Goal: Task Accomplishment & Management: Complete application form

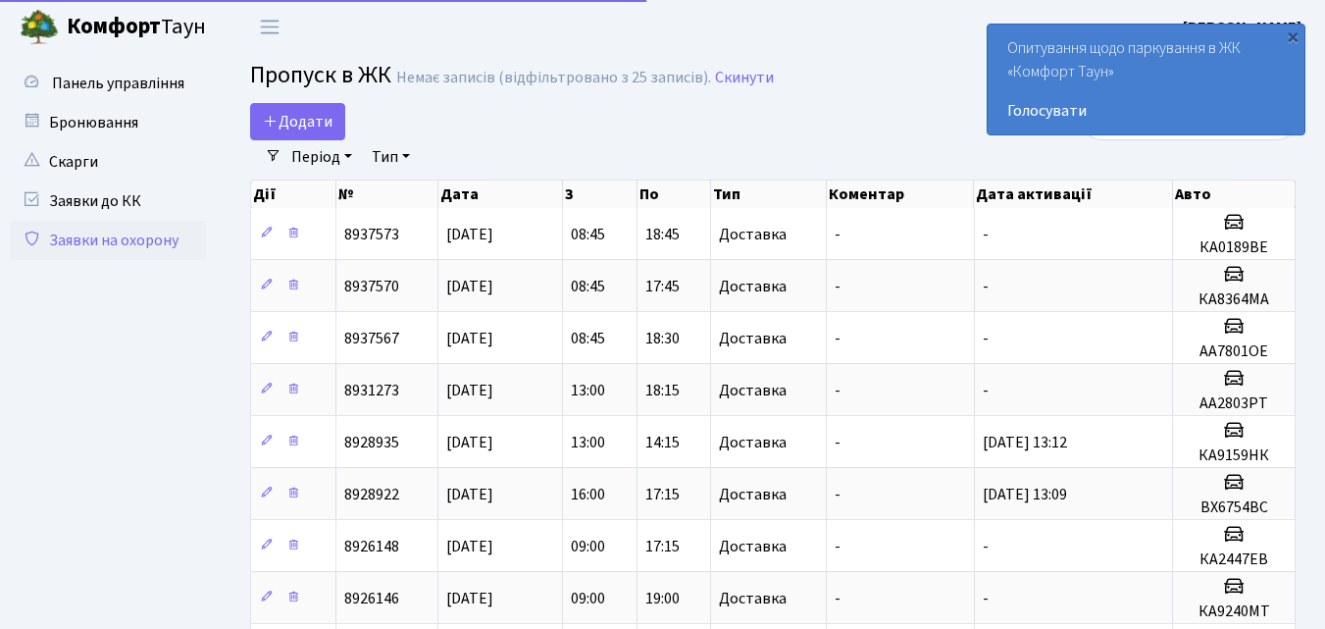
select select "25"
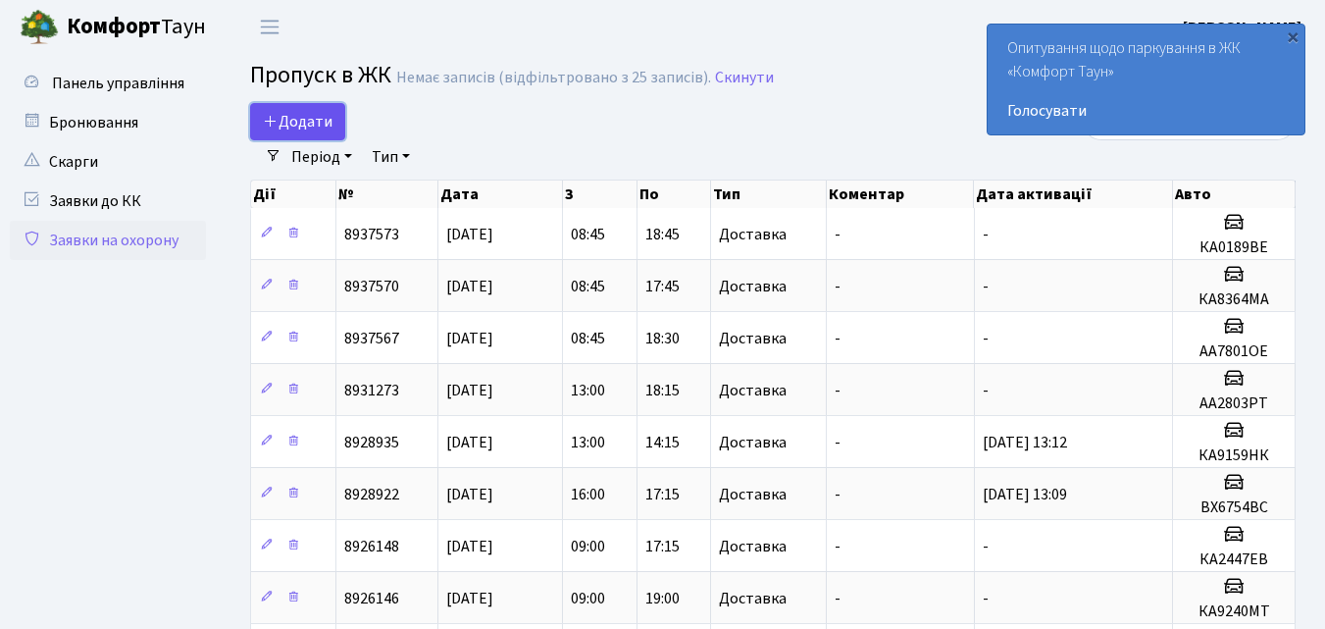
click at [290, 118] on span "Додати" at bounding box center [298, 122] width 70 height 22
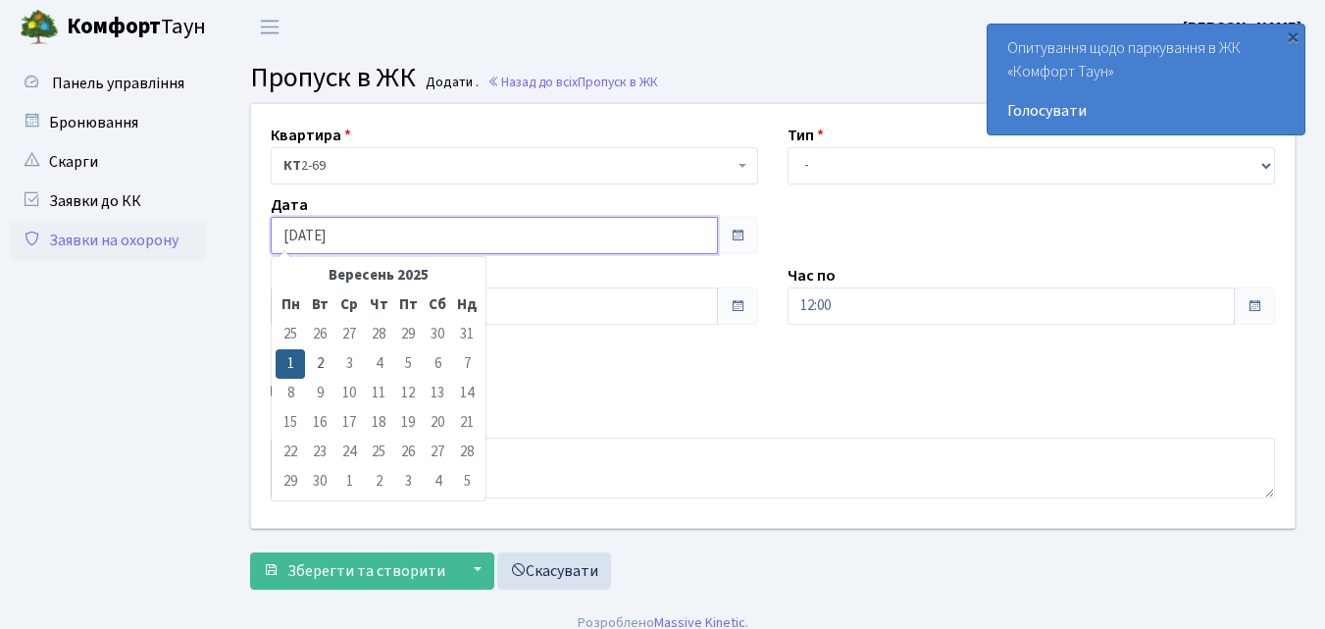
click at [378, 235] on input "[DATE]" at bounding box center [494, 235] width 447 height 37
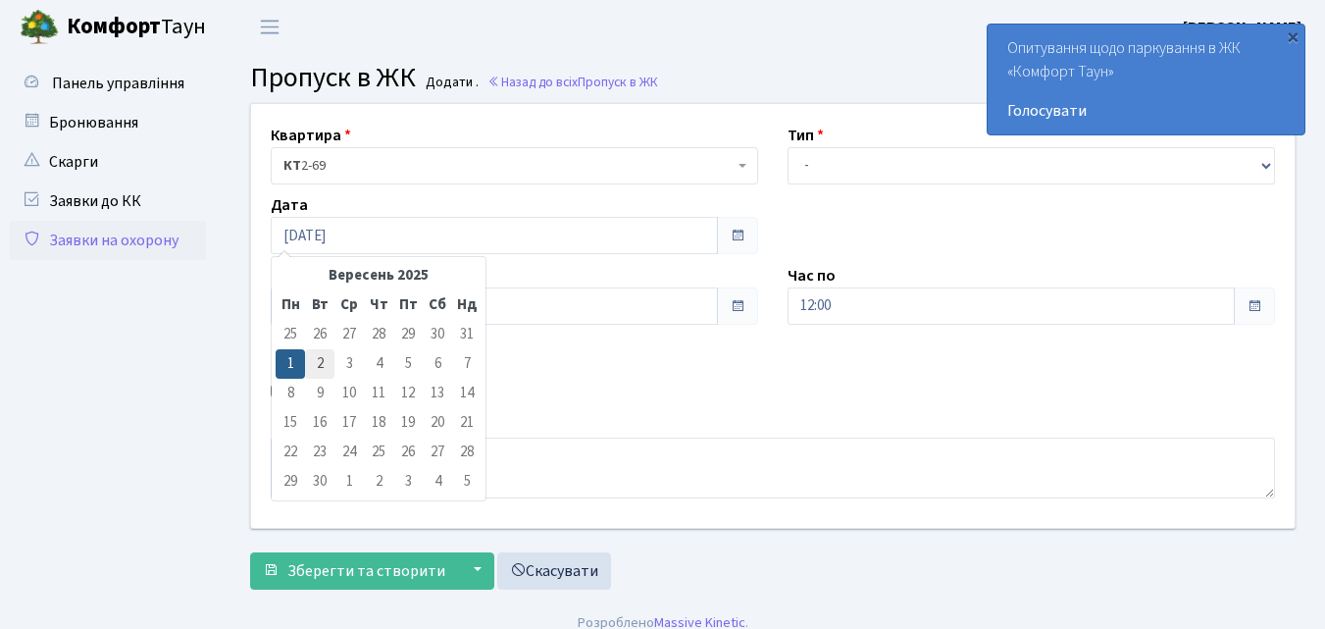
click at [319, 357] on td "2" at bounding box center [319, 363] width 29 height 29
type input "[DATE]"
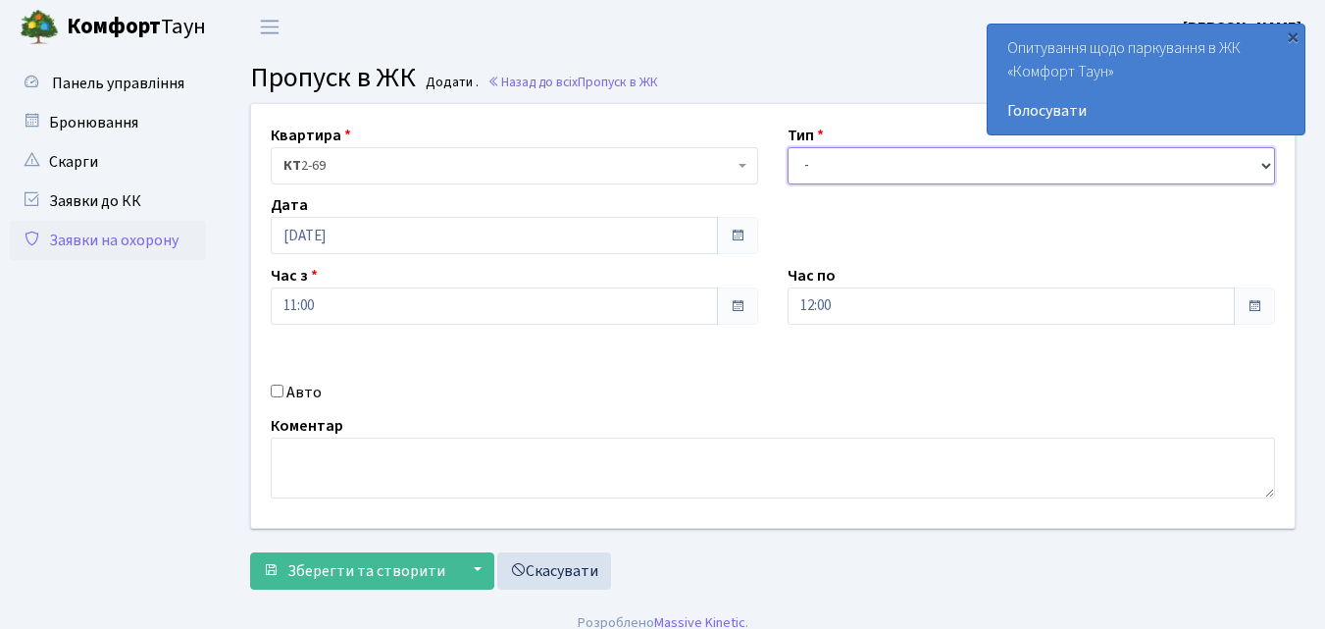
click at [804, 164] on select "- Доставка Таксі Гості Сервіс" at bounding box center [1032, 165] width 488 height 37
select select "1"
click at [788, 147] on select "- Доставка Таксі Гості Сервіс" at bounding box center [1032, 165] width 488 height 37
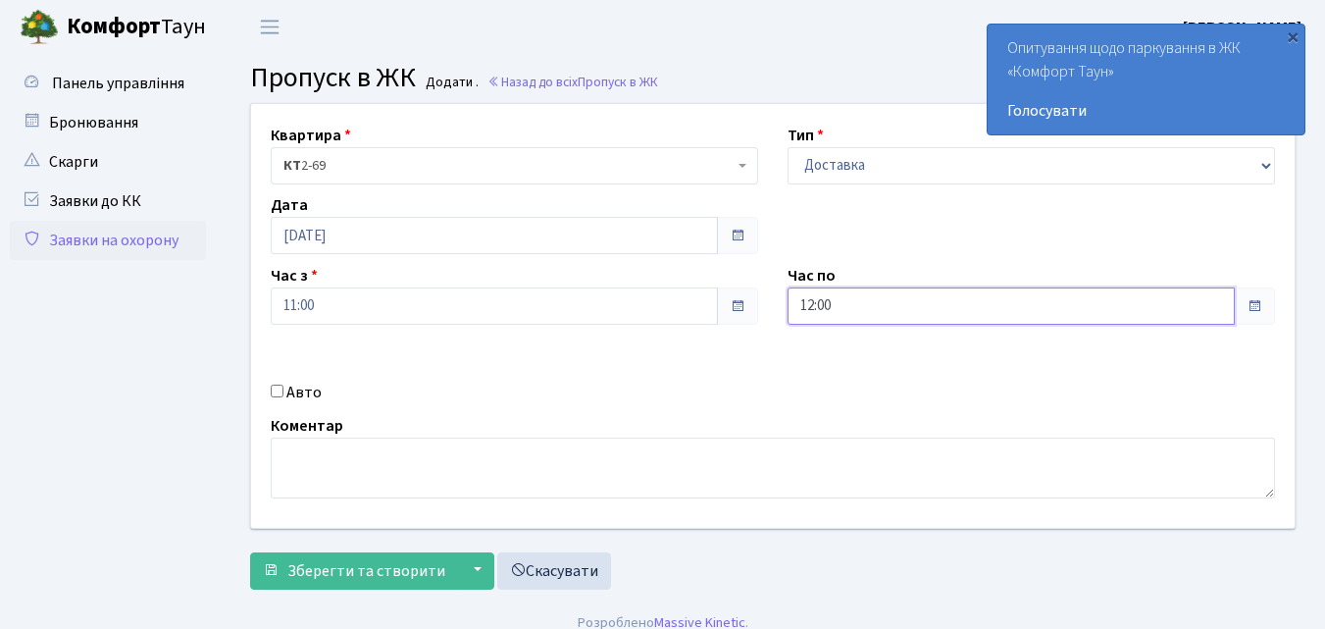
click at [852, 302] on input "12:00" at bounding box center [1011, 305] width 447 height 37
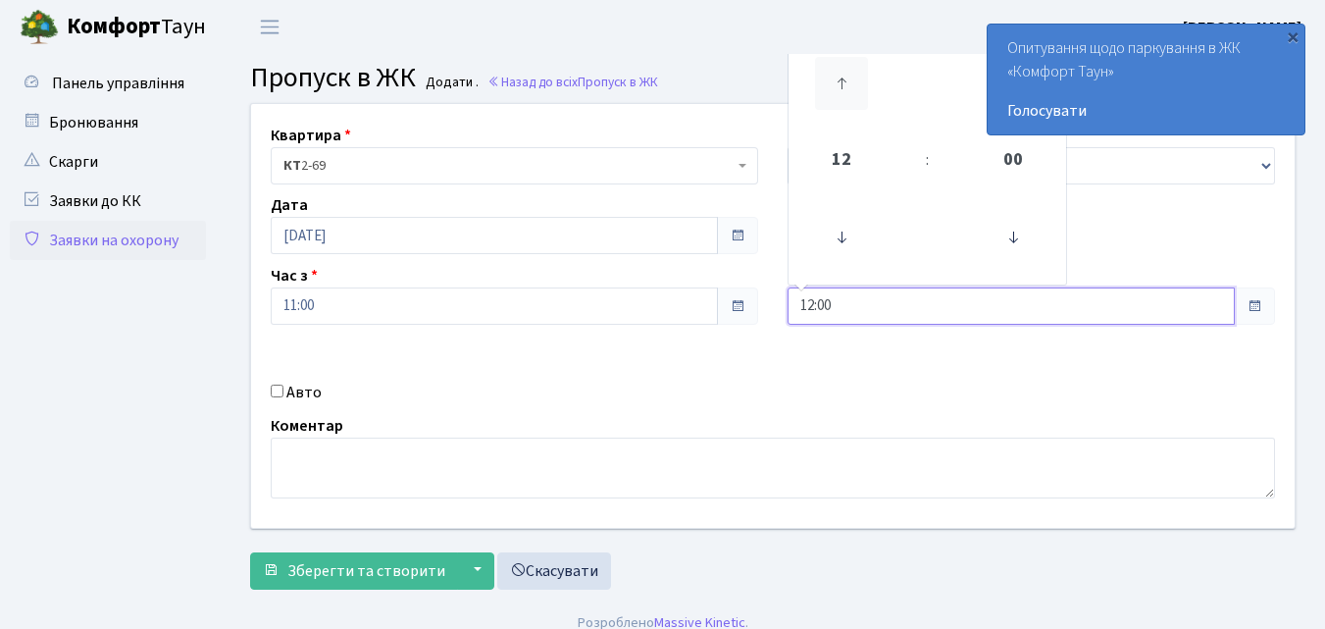
click at [846, 85] on icon at bounding box center [841, 83] width 53 height 53
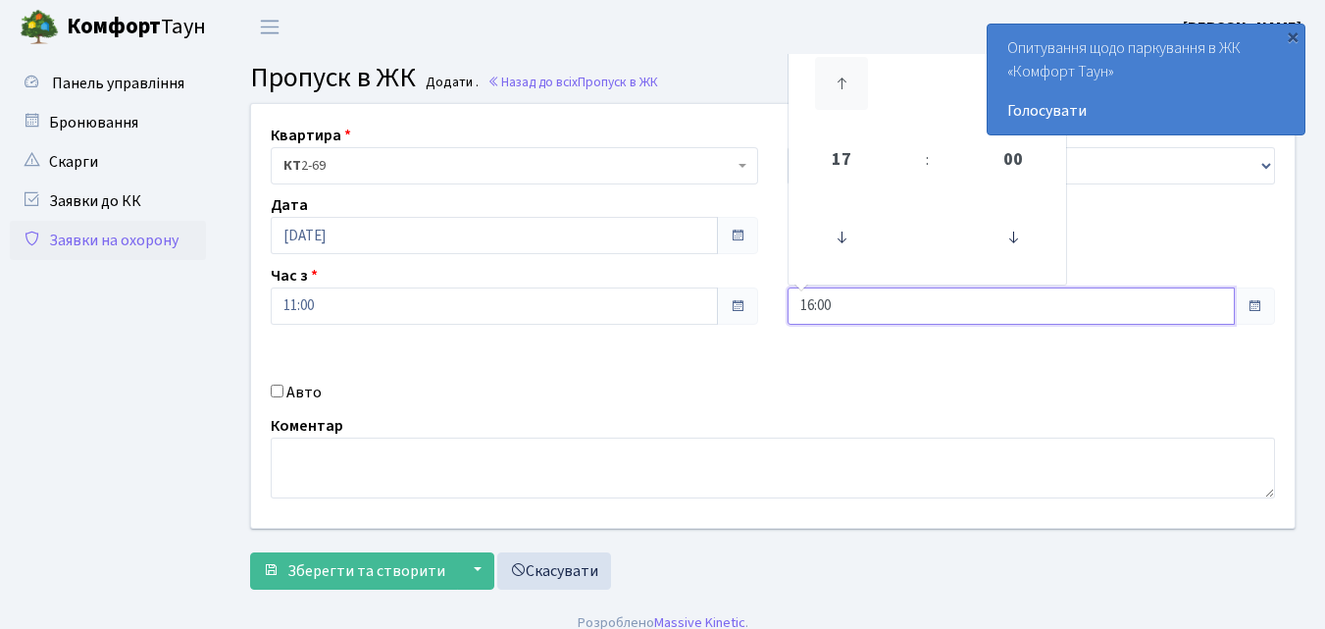
type input "17:00"
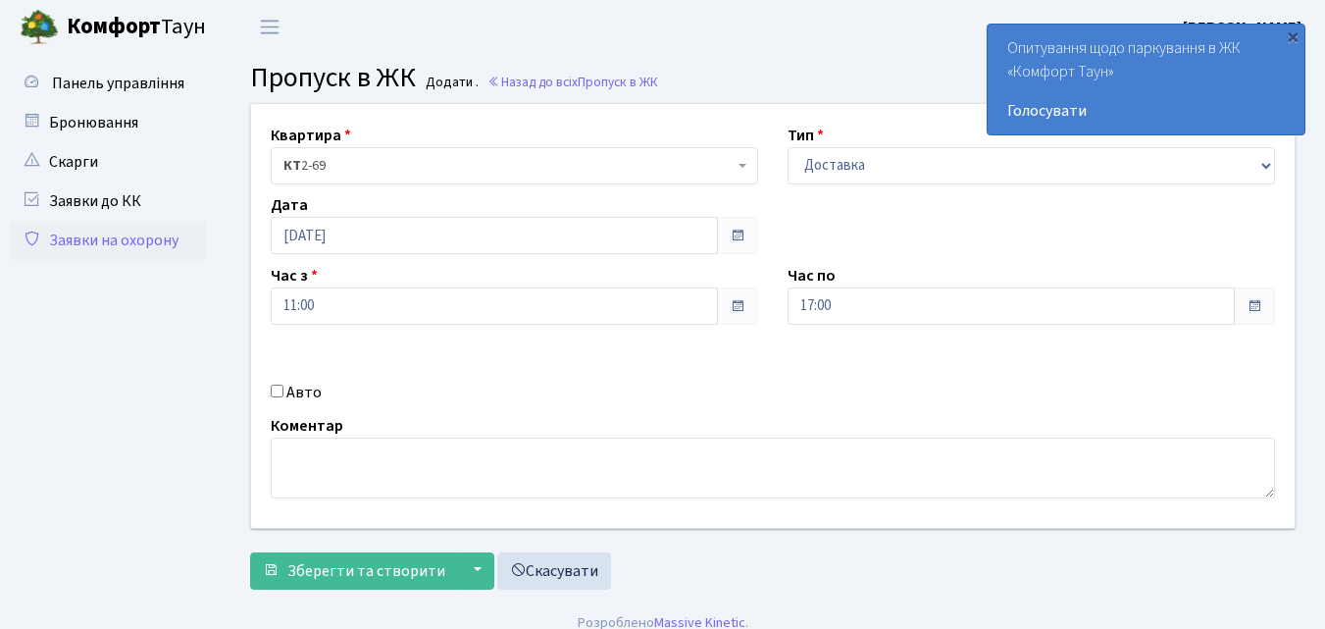
click at [278, 393] on input "Авто" at bounding box center [277, 391] width 13 height 13
checkbox input "true"
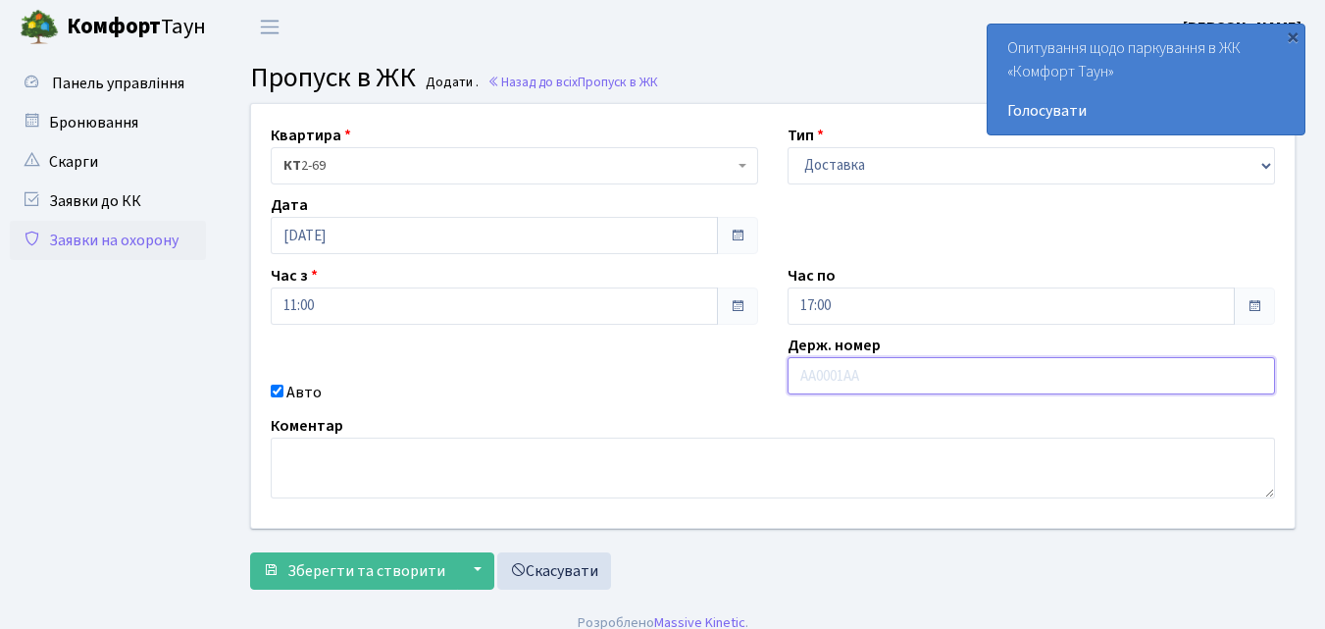
type input "Ф"
type input "АІ7593СК"
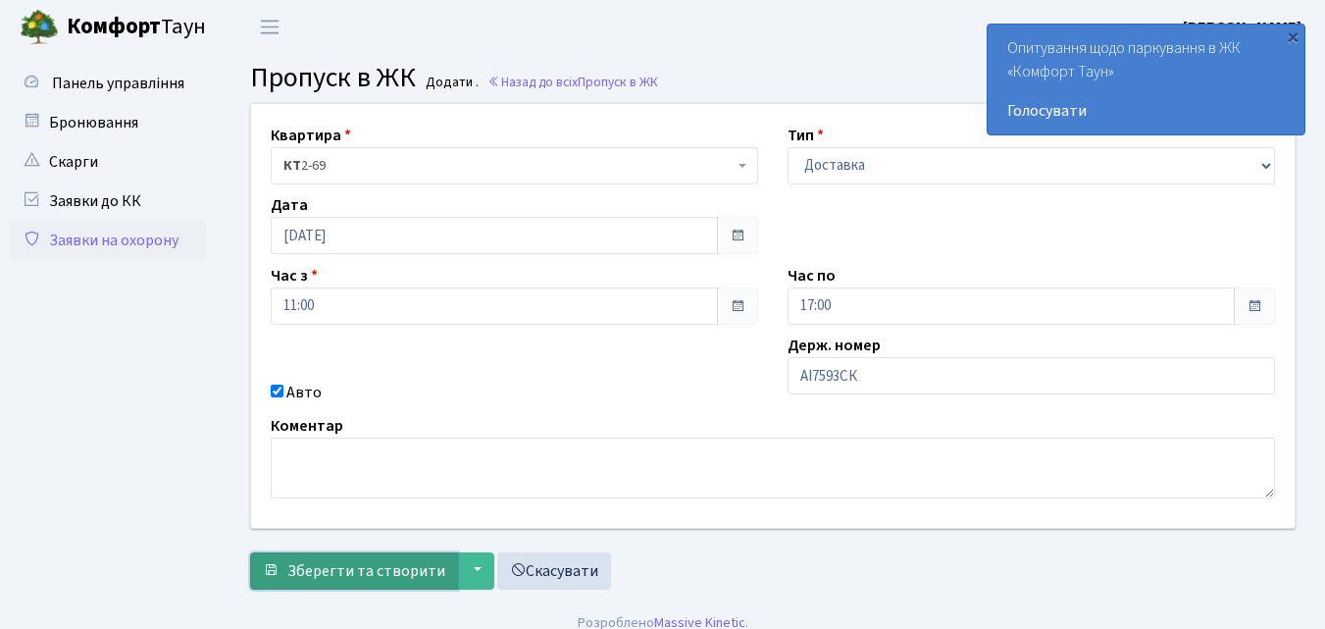
click at [419, 563] on span "Зберегти та створити" at bounding box center [366, 571] width 158 height 22
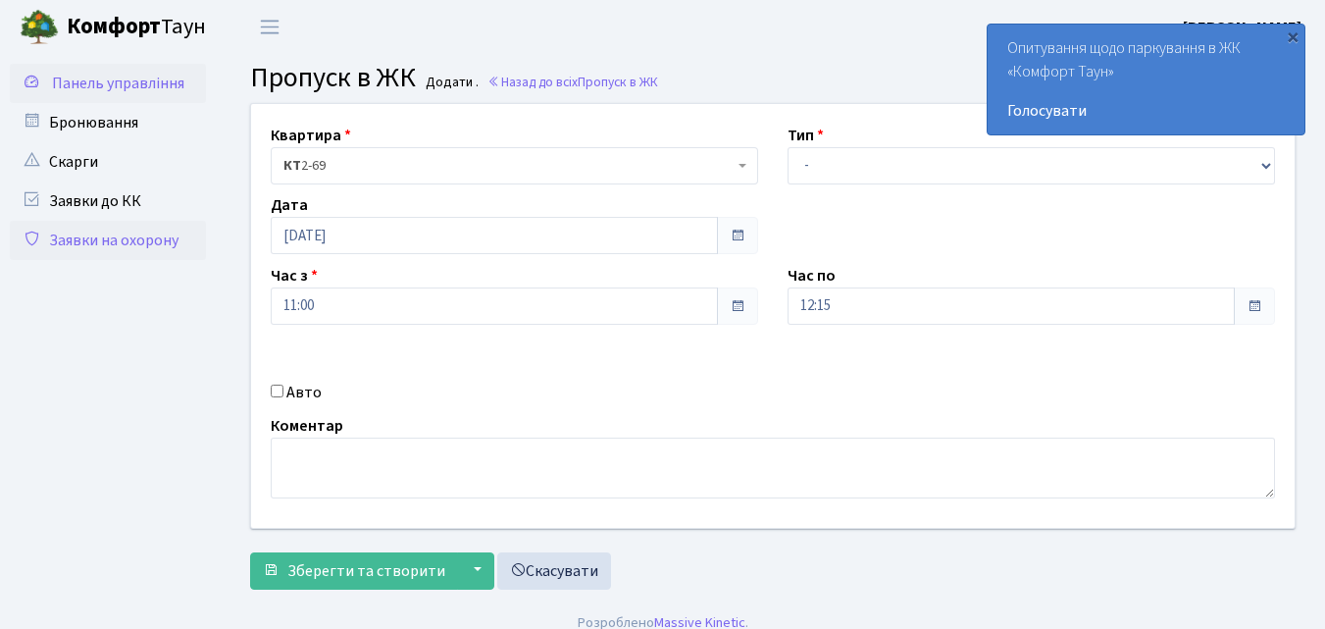
click at [121, 85] on span "Панель управління" at bounding box center [118, 84] width 132 height 22
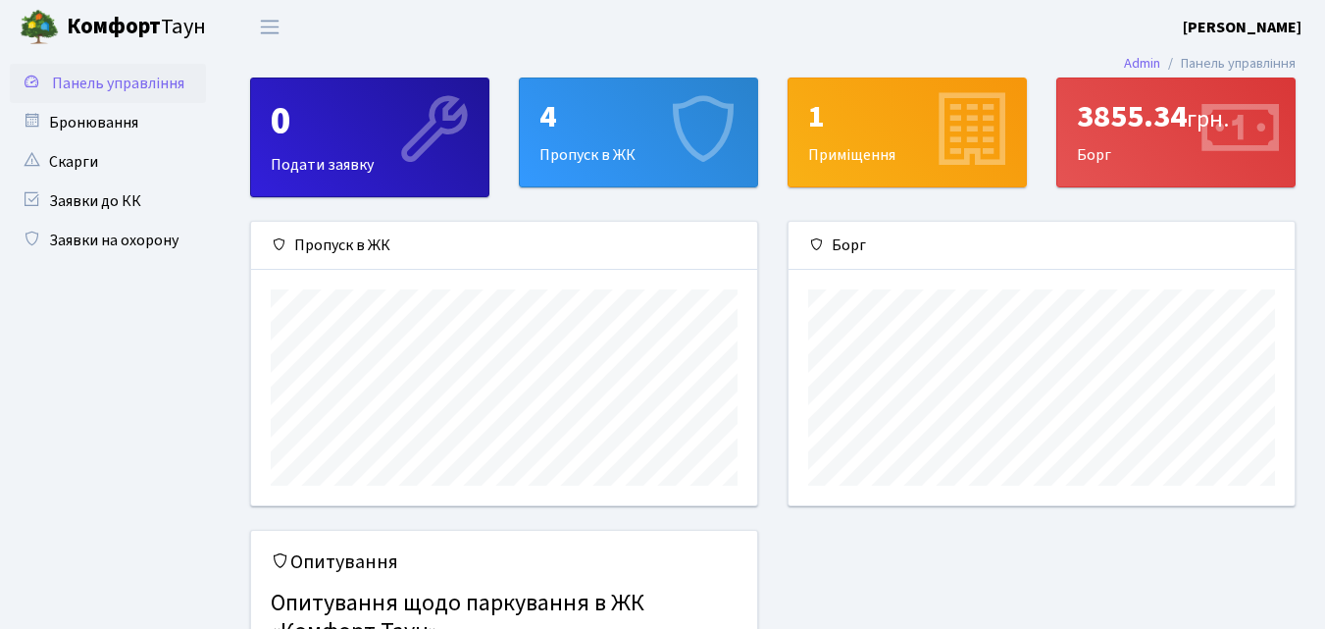
scroll to position [283, 506]
click at [614, 112] on div "4" at bounding box center [639, 116] width 198 height 37
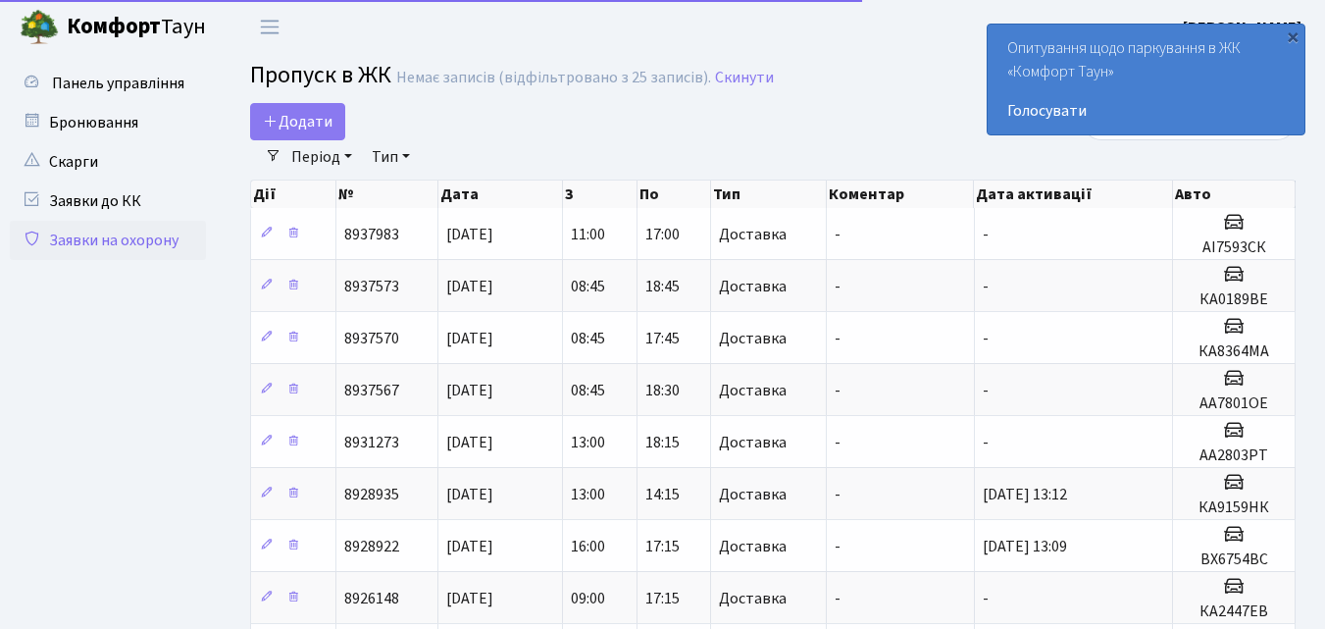
select select "25"
